Goal: Task Accomplishment & Management: Use online tool/utility

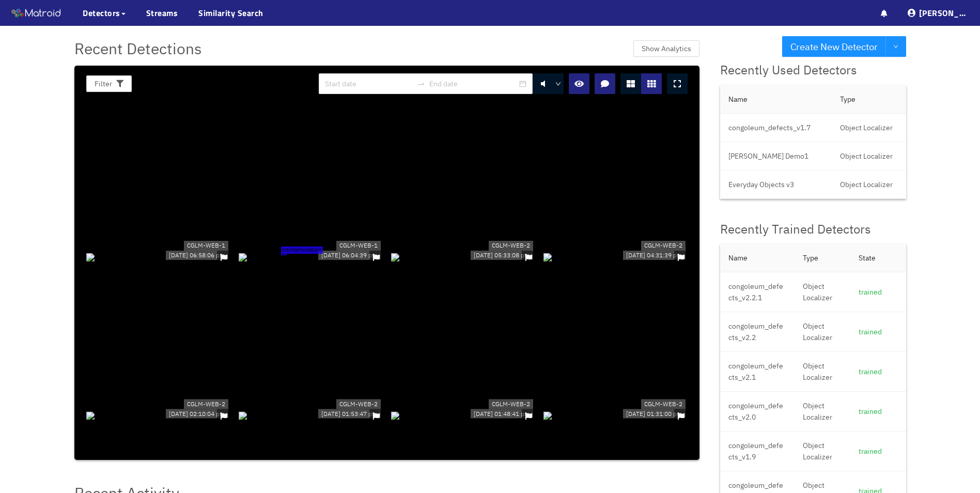
scroll to position [2044, 0]
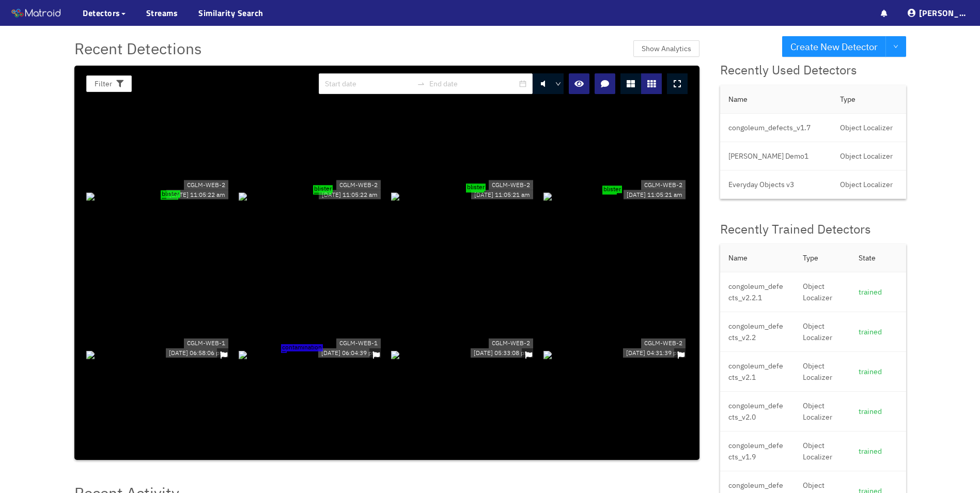
click at [21, 198] on div "Create New Detector Recent Detections Show Analytics Filter 0 CGLM-WEB-2 [DATE]…" at bounding box center [490, 482] width 980 height 964
click at [594, 46] on div "Recent Detections Show Analytics" at bounding box center [386, 48] width 625 height 24
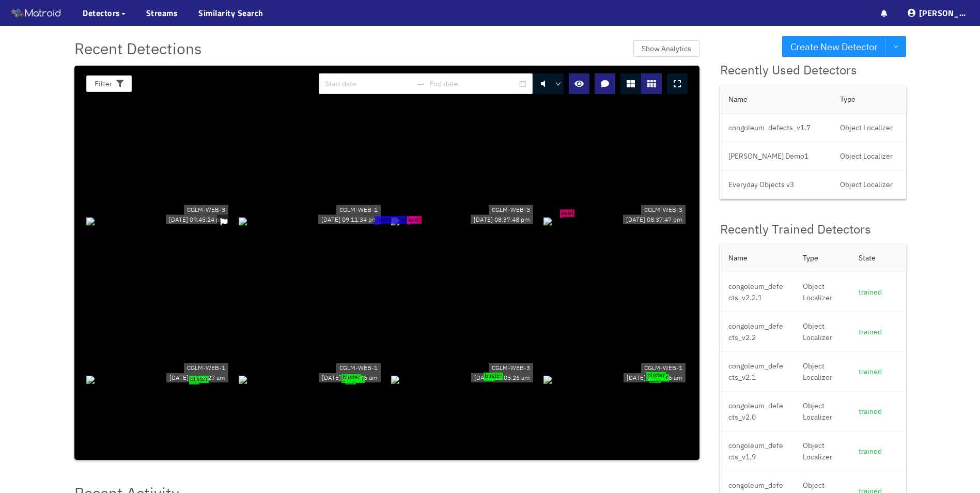
scroll to position [701, 0]
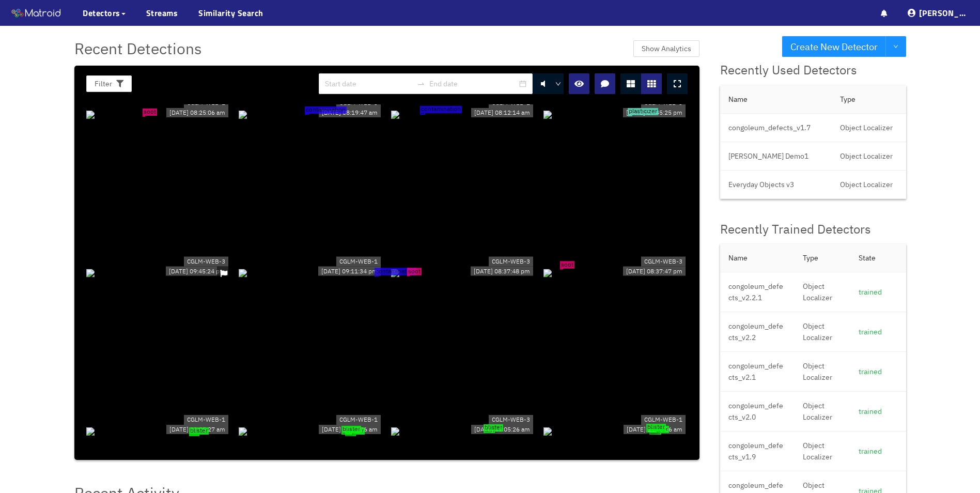
click at [548, 266] on div "soot" at bounding box center [615, 271] width 144 height 11
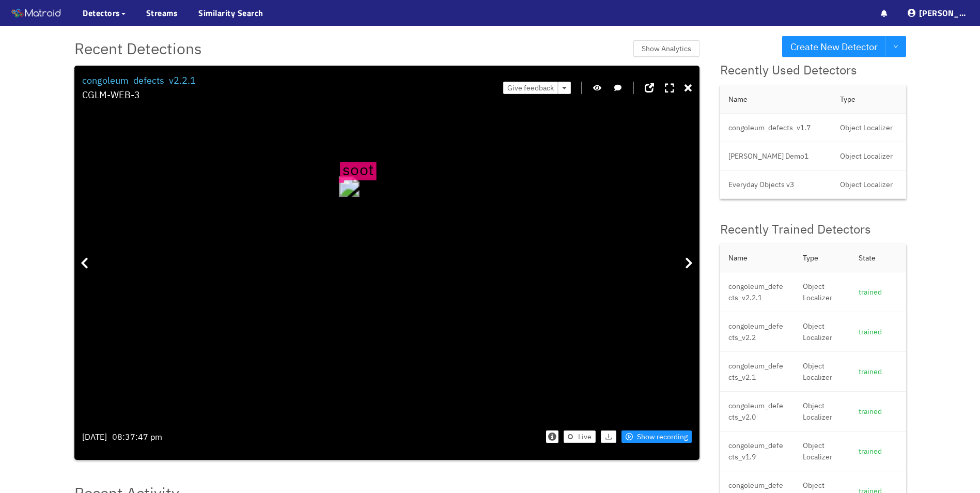
drag, startPoint x: 294, startPoint y: 176, endPoint x: 303, endPoint y: 210, distance: 35.3
click at [338, 197] on div "soot" at bounding box center [348, 186] width 21 height 21
click at [599, 88] on icon "button" at bounding box center [597, 87] width 8 height 7
click at [693, 89] on div "Filter 0 congoleum_defects_v2.2.1 CGLM-WEB-3 Give feedback [DATE] 08:37:47 pm L…" at bounding box center [386, 263] width 625 height 394
click at [686, 86] on icon at bounding box center [687, 88] width 7 height 10
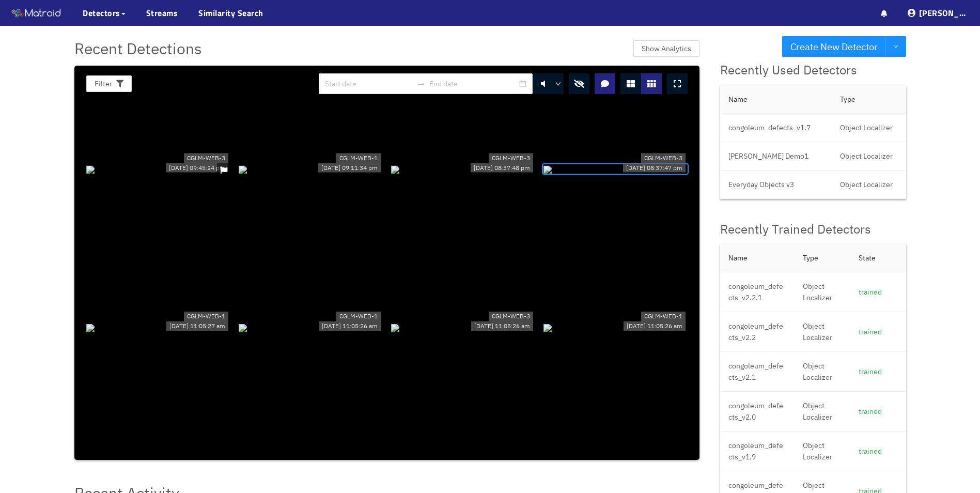
scroll to position [753, 0]
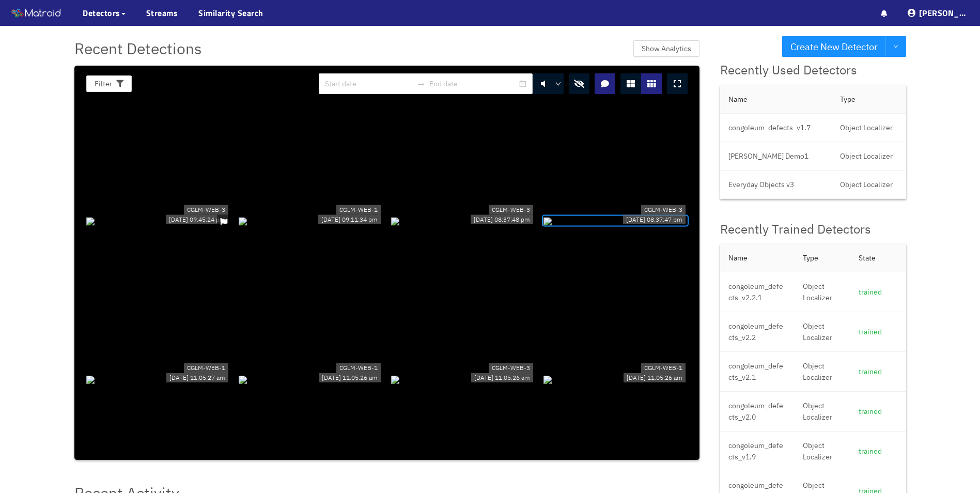
click at [168, 373] on div at bounding box center [158, 378] width 144 height 11
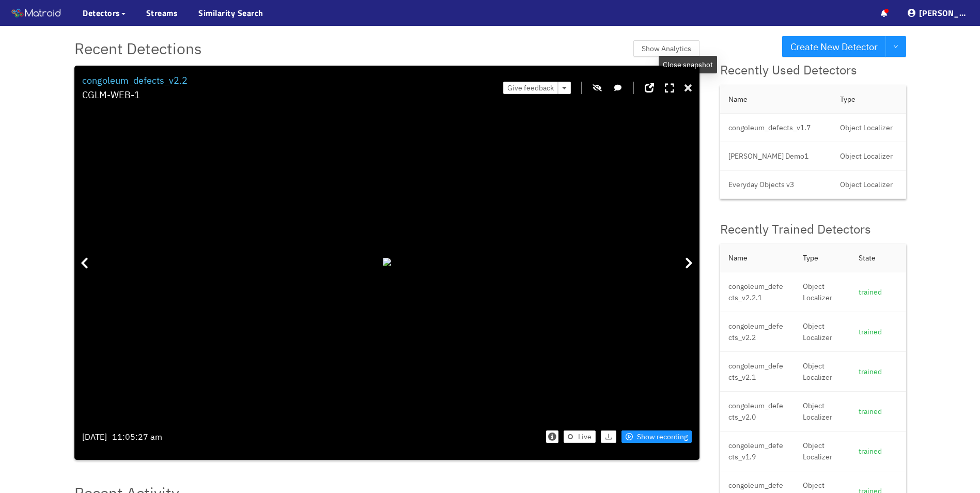
click at [688, 86] on icon at bounding box center [687, 88] width 7 height 10
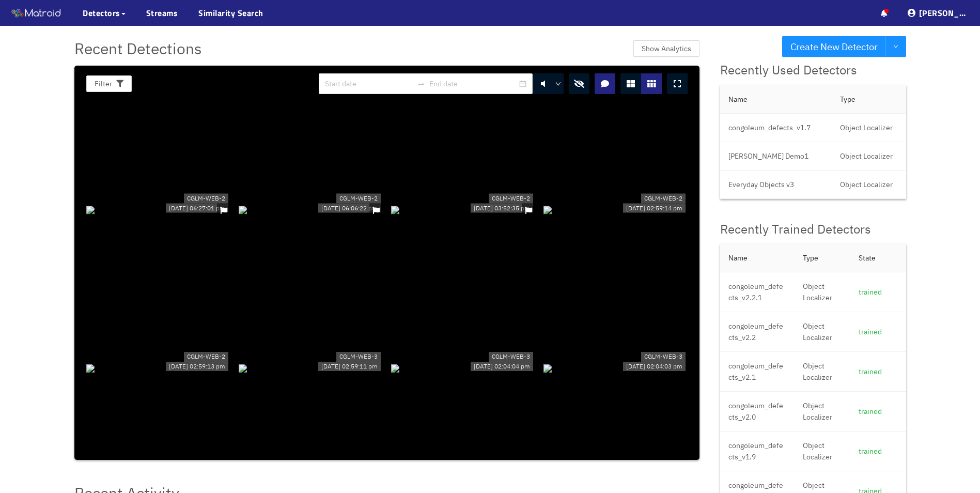
scroll to position [155, 0]
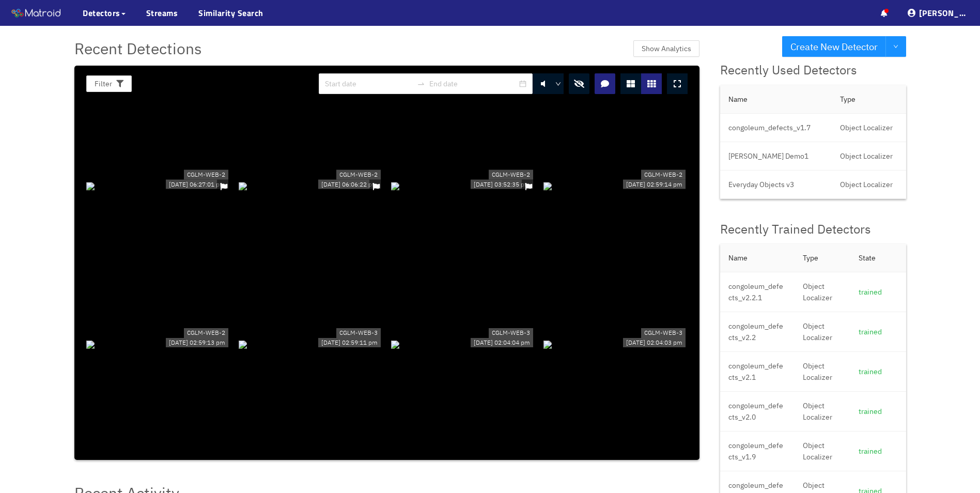
click at [455, 191] on div at bounding box center [463, 185] width 144 height 11
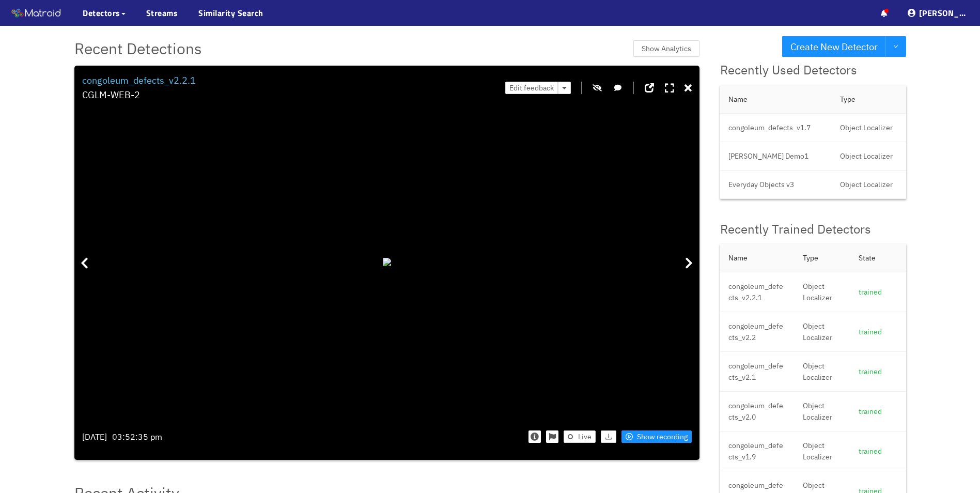
click at [595, 83] on button "button" at bounding box center [597, 88] width 10 height 12
click at [597, 88] on icon "button" at bounding box center [597, 87] width 8 height 7
click at [597, 88] on icon "button" at bounding box center [596, 87] width 9 height 7
click at [597, 88] on icon "button" at bounding box center [597, 87] width 8 height 7
click at [597, 88] on icon "button" at bounding box center [596, 87] width 9 height 7
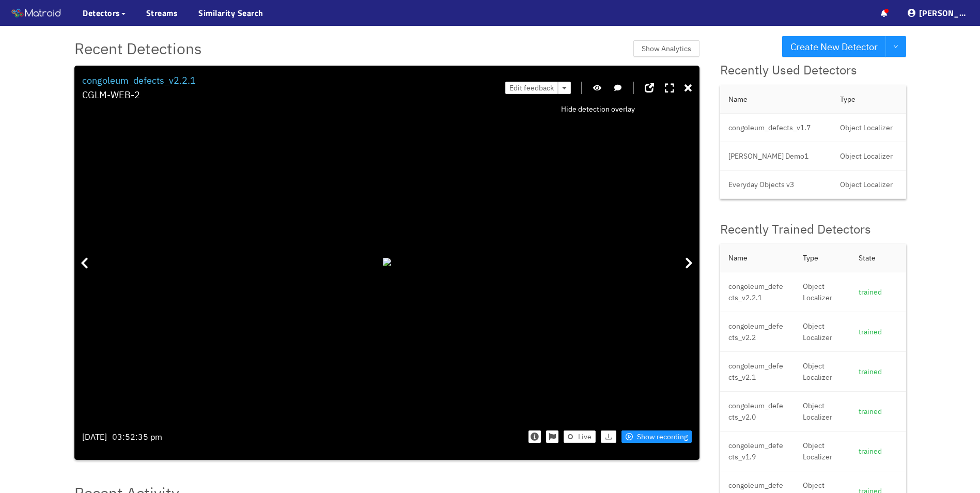
click at [597, 88] on icon "button" at bounding box center [597, 87] width 8 height 7
click at [691, 265] on icon at bounding box center [689, 263] width 8 height 12
click at [594, 85] on icon "button" at bounding box center [596, 87] width 9 height 7
click at [594, 85] on icon "button" at bounding box center [597, 87] width 8 height 7
click at [594, 85] on icon "button" at bounding box center [596, 87] width 9 height 7
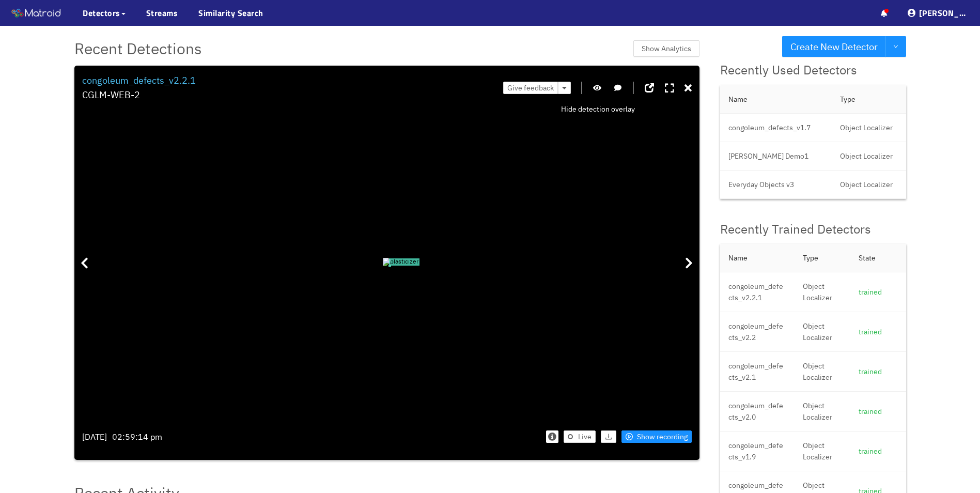
click at [594, 85] on icon "button" at bounding box center [597, 87] width 8 height 7
click at [594, 89] on icon "button" at bounding box center [596, 87] width 9 height 7
click at [691, 262] on icon at bounding box center [689, 263] width 8 height 12
click at [685, 88] on icon at bounding box center [687, 88] width 7 height 10
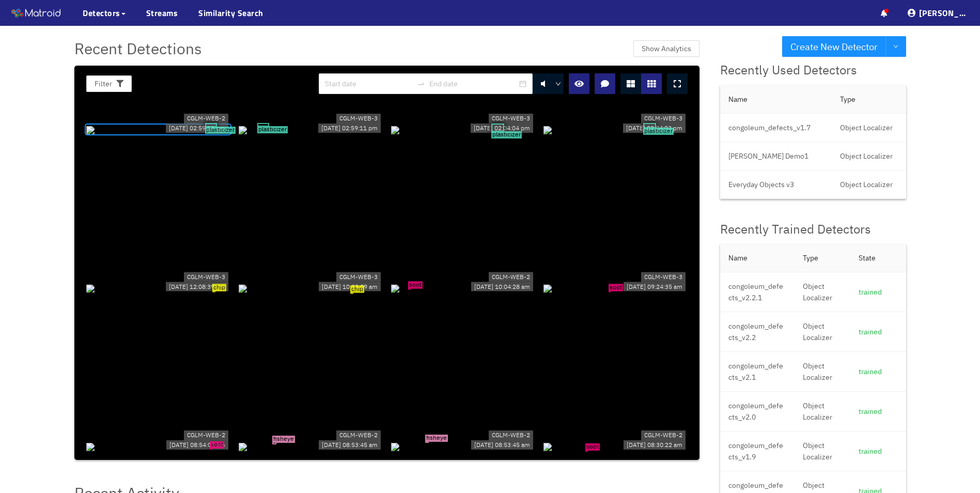
scroll to position [413, 0]
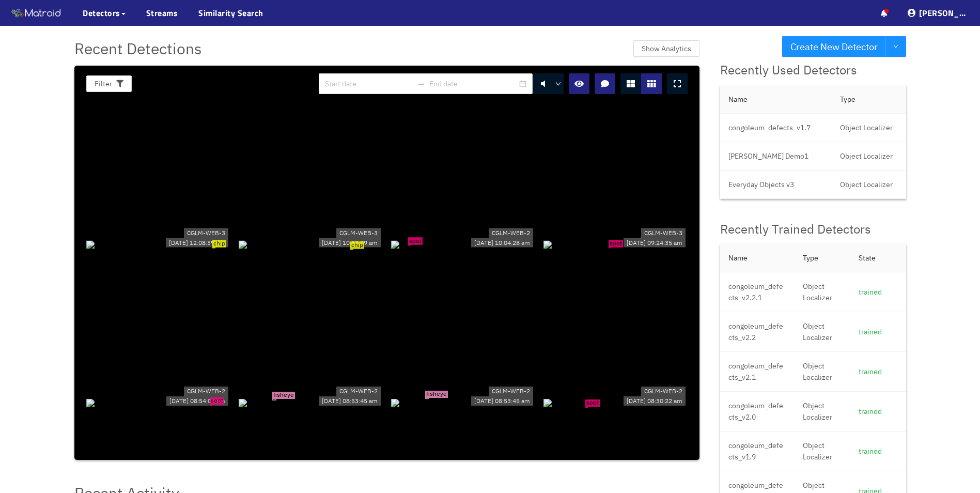
click at [437, 249] on div "soot" at bounding box center [463, 243] width 144 height 11
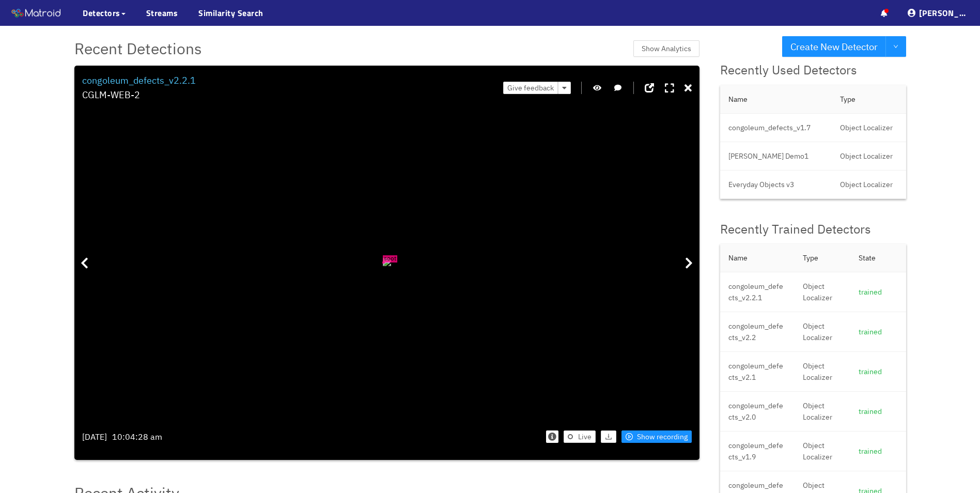
click at [596, 87] on icon "button" at bounding box center [597, 87] width 8 height 7
click at [591, 83] on div "Give feedback" at bounding box center [597, 87] width 188 height 29
click at [594, 87] on icon "button" at bounding box center [596, 87] width 9 height 7
click at [598, 88] on icon "button" at bounding box center [597, 87] width 8 height 7
click at [690, 274] on div at bounding box center [688, 262] width 21 height 303
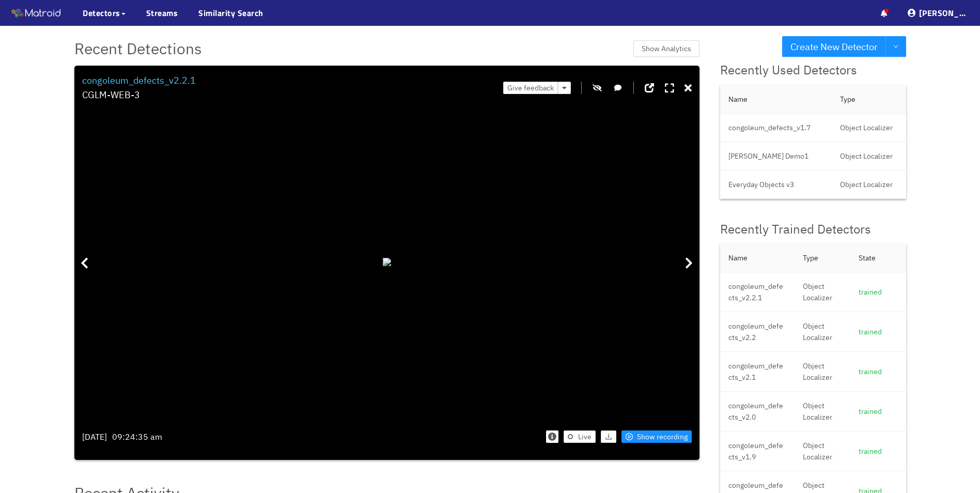
click at [597, 86] on icon "button" at bounding box center [596, 87] width 9 height 7
click at [597, 86] on icon "button" at bounding box center [597, 87] width 8 height 7
click at [695, 263] on div at bounding box center [688, 262] width 21 height 303
drag, startPoint x: 494, startPoint y: 352, endPoint x: 455, endPoint y: 282, distance: 79.3
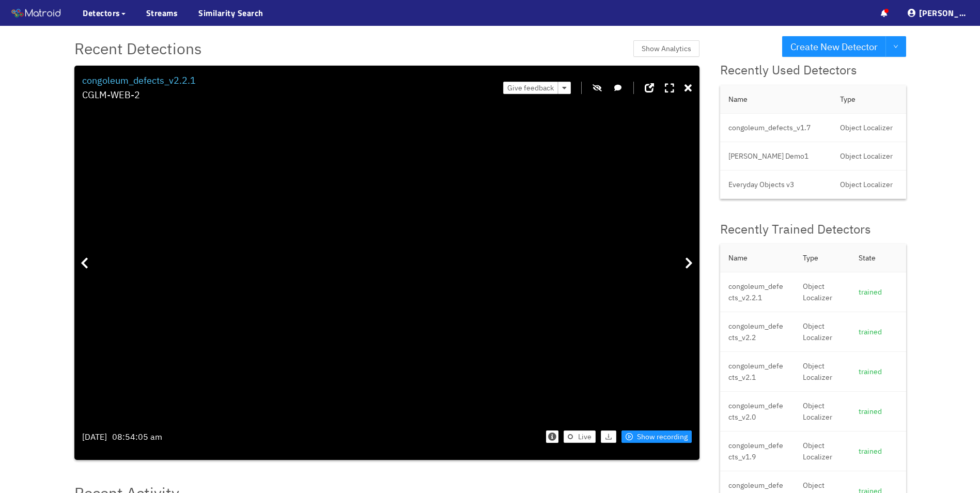
click at [594, 88] on icon "button" at bounding box center [596, 87] width 9 height 7
click at [684, 90] on icon at bounding box center [687, 88] width 7 height 10
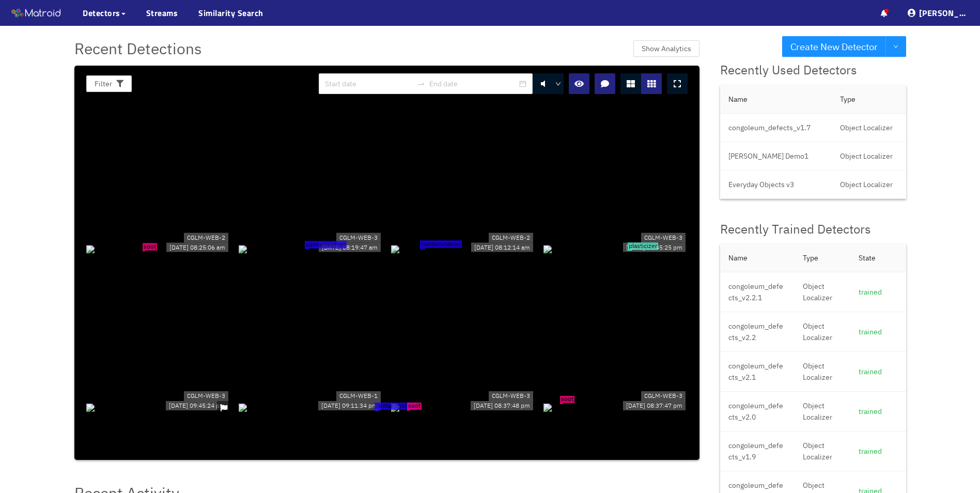
scroll to position [775, 0]
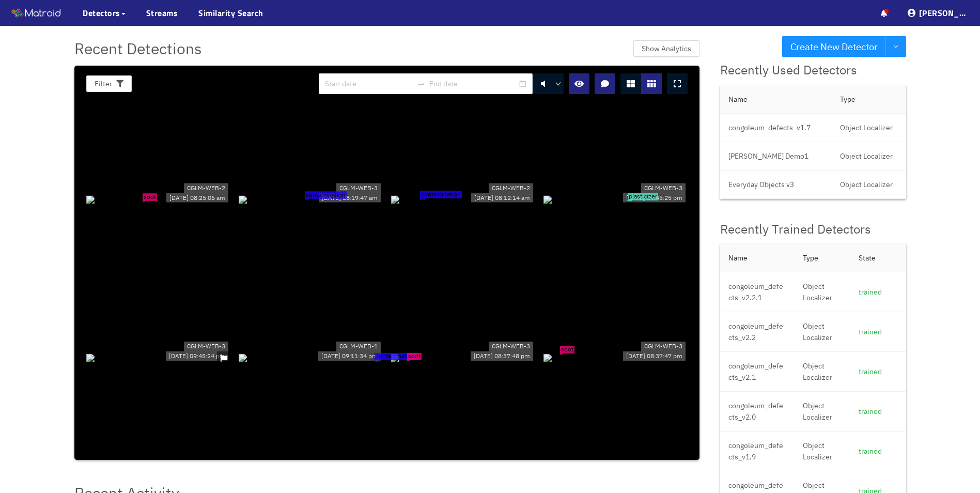
click at [607, 204] on div "plasticizer" at bounding box center [615, 198] width 144 height 11
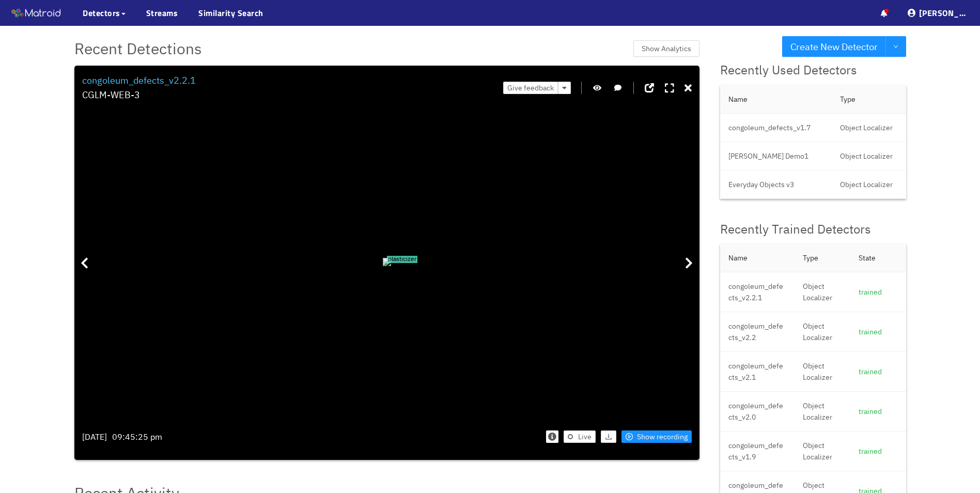
click at [595, 92] on button "button" at bounding box center [597, 88] width 10 height 12
drag, startPoint x: 447, startPoint y: 286, endPoint x: 457, endPoint y: 198, distance: 88.4
click at [177, 28] on div at bounding box center [168, 20] width 18 height 18
click at [684, 86] on icon at bounding box center [687, 88] width 7 height 10
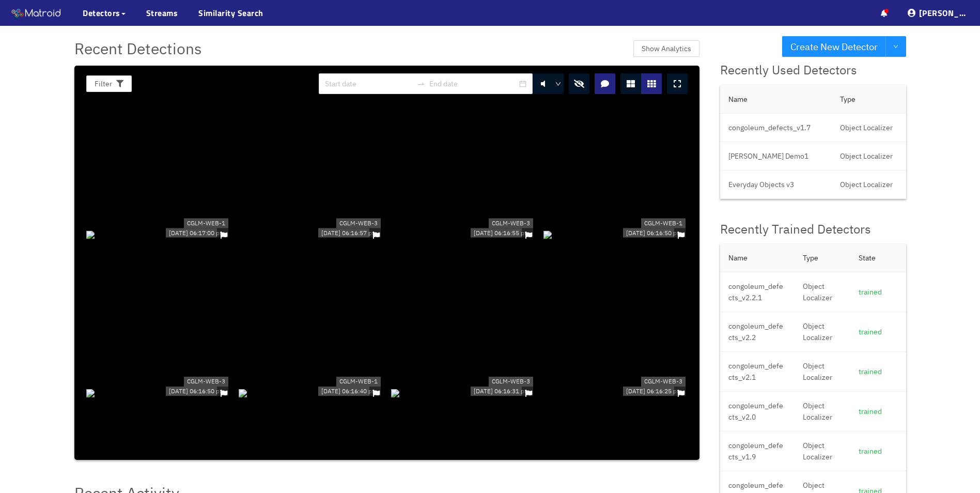
scroll to position [3938, 0]
